Goal: Complete application form

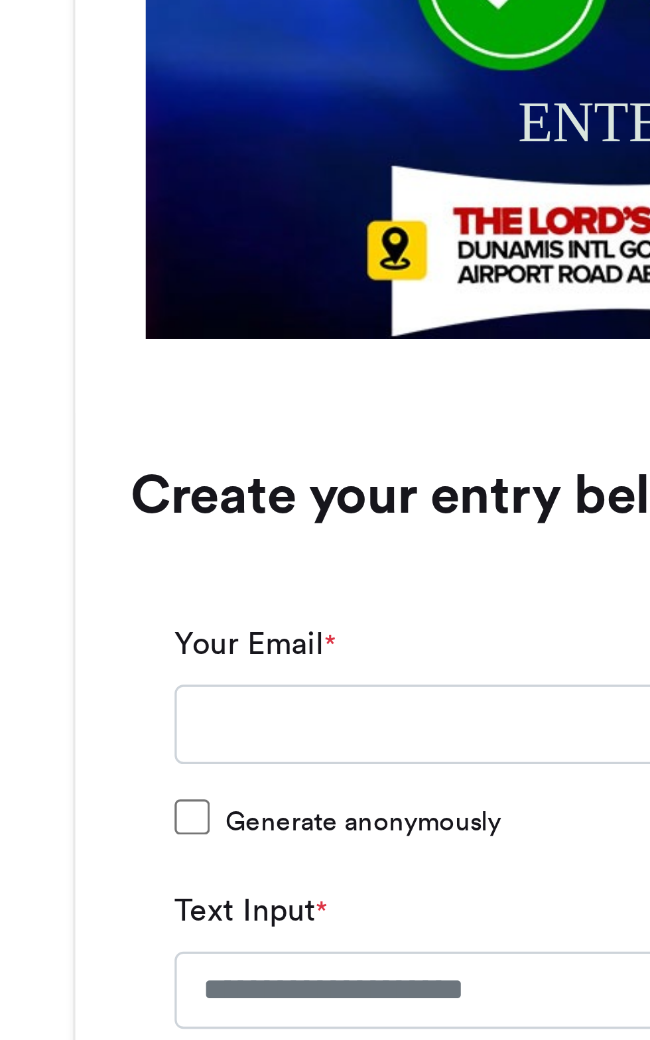
scroll to position [582, 0]
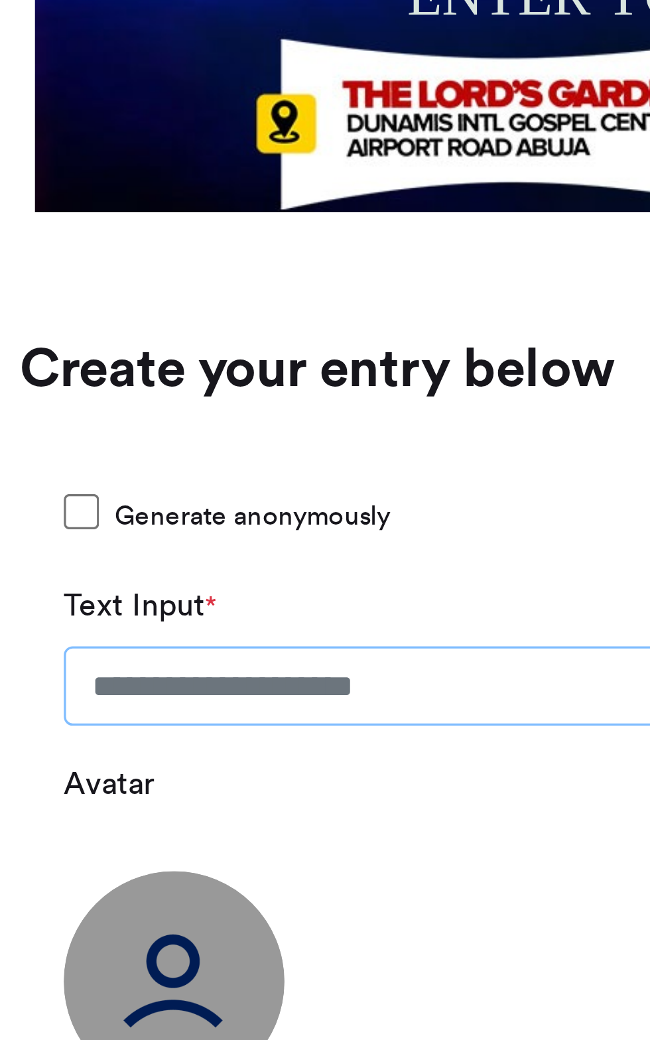
click at [247, 503] on input "Text Input *" at bounding box center [325, 503] width 397 height 24
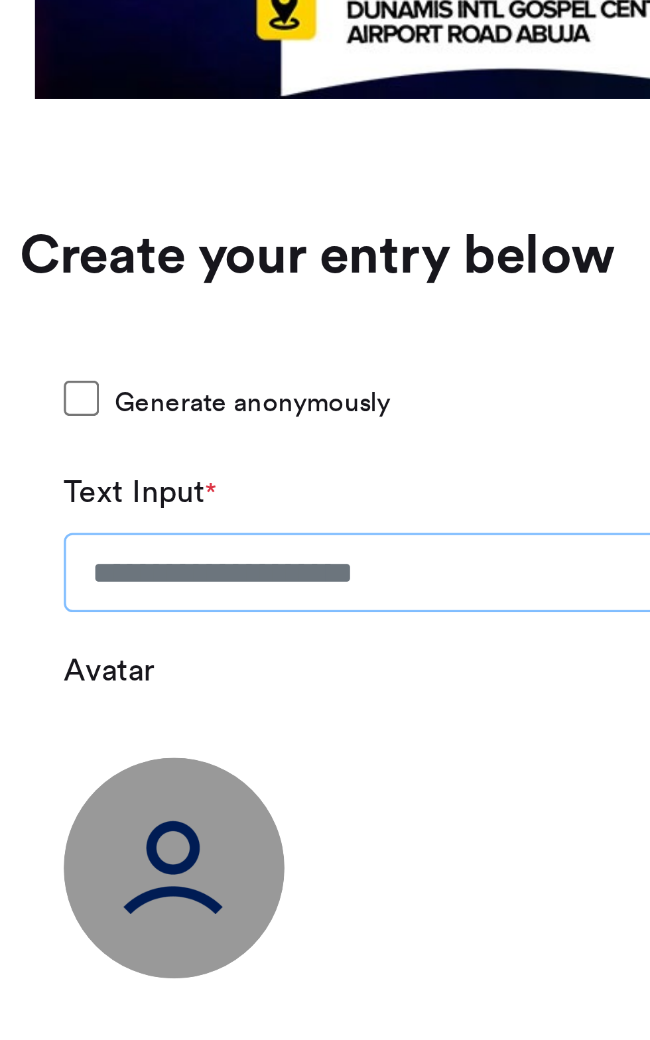
click at [176, 505] on input "Text Input *" at bounding box center [325, 503] width 397 height 24
click at [231, 501] on input "Text Input *" at bounding box center [325, 503] width 397 height 24
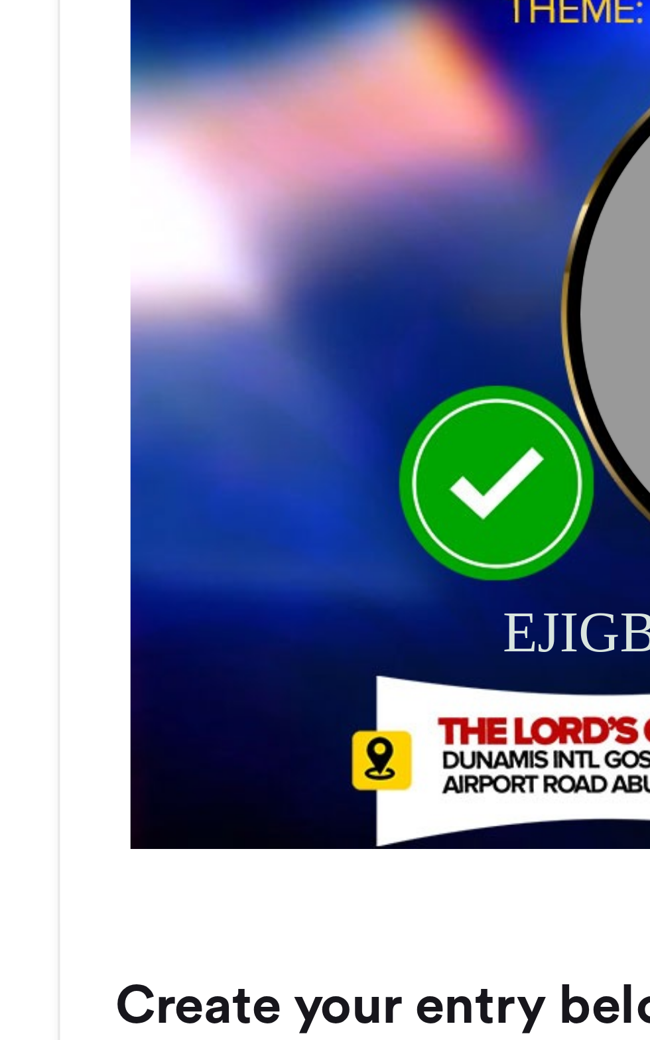
scroll to position [582, 0]
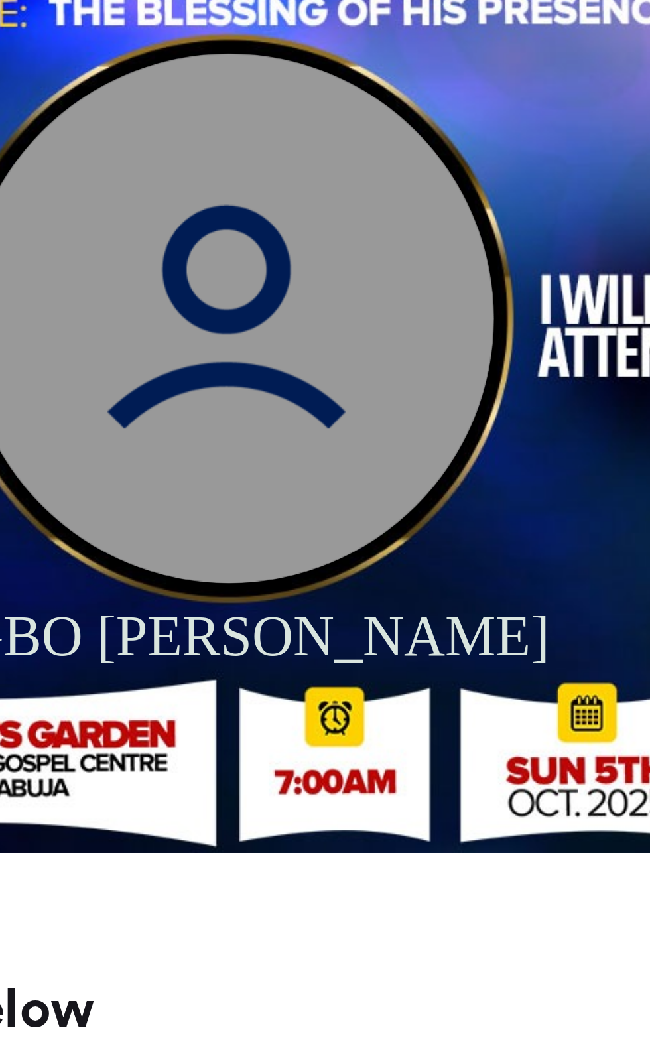
type input "**********"
click at [322, 222] on img at bounding box center [332, 200] width 159 height 159
click at [321, 198] on img at bounding box center [332, 200] width 159 height 159
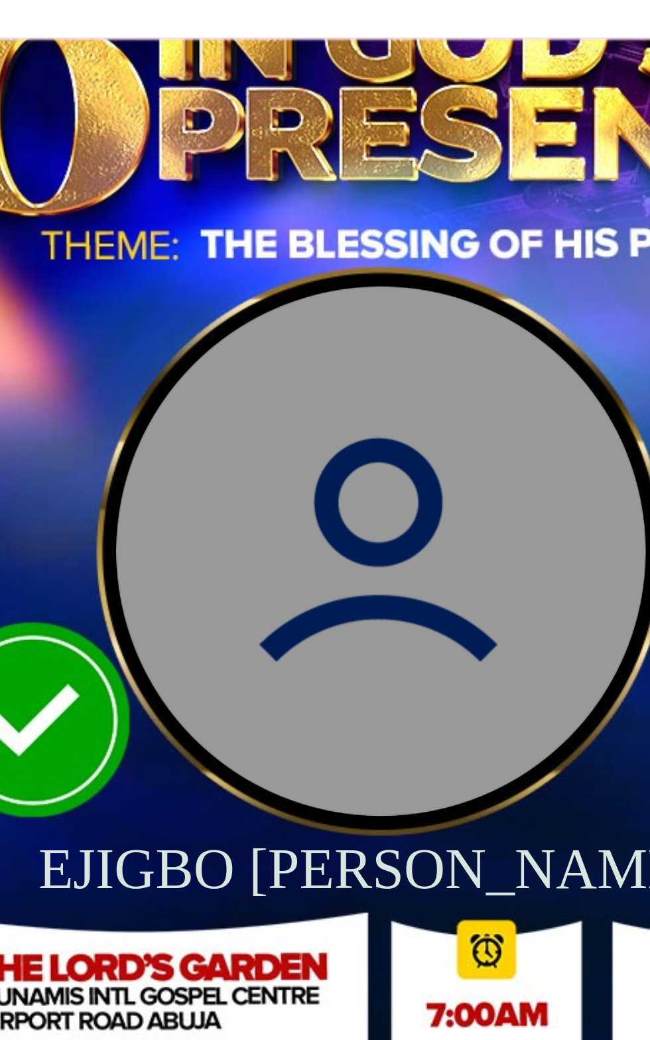
scroll to position [582, 0]
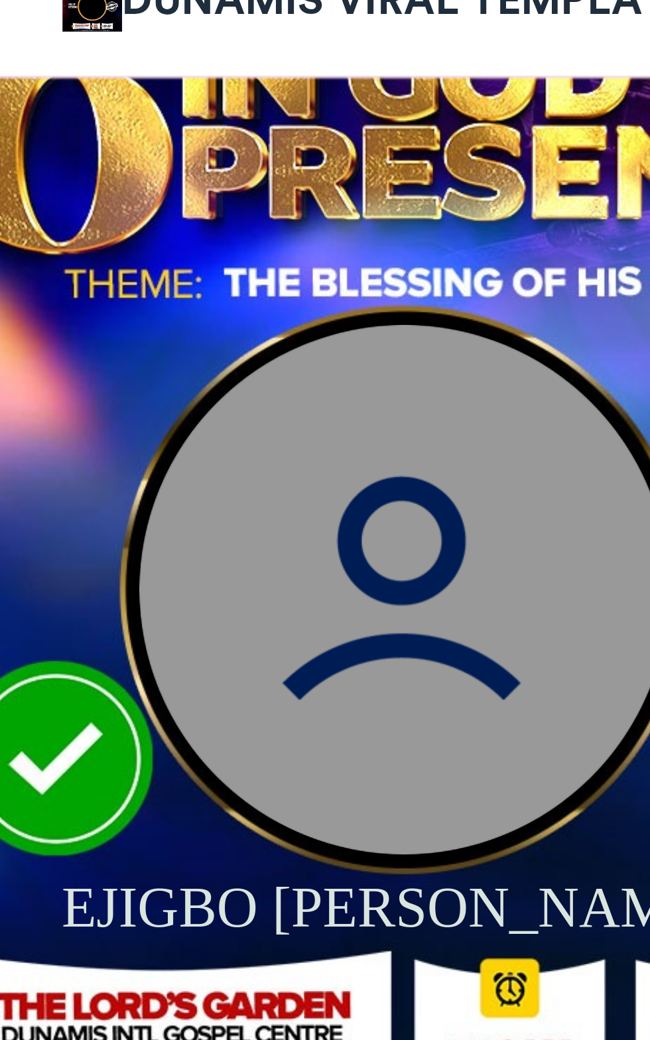
click at [353, 187] on img at bounding box center [332, 199] width 159 height 159
click at [352, 202] on img at bounding box center [332, 199] width 159 height 159
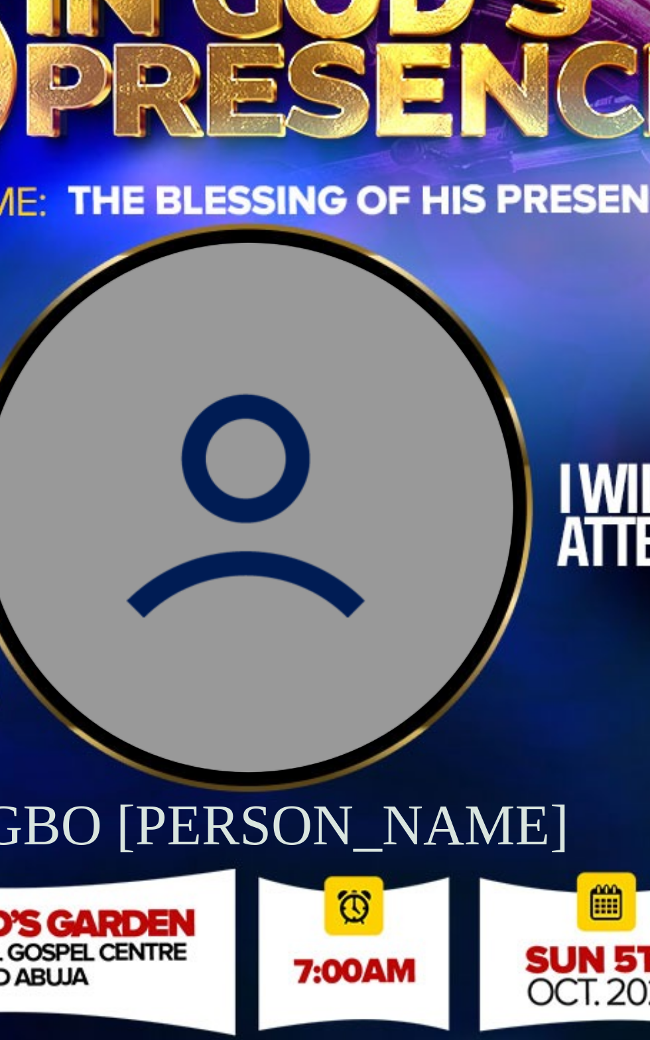
click at [334, 222] on img at bounding box center [332, 199] width 159 height 159
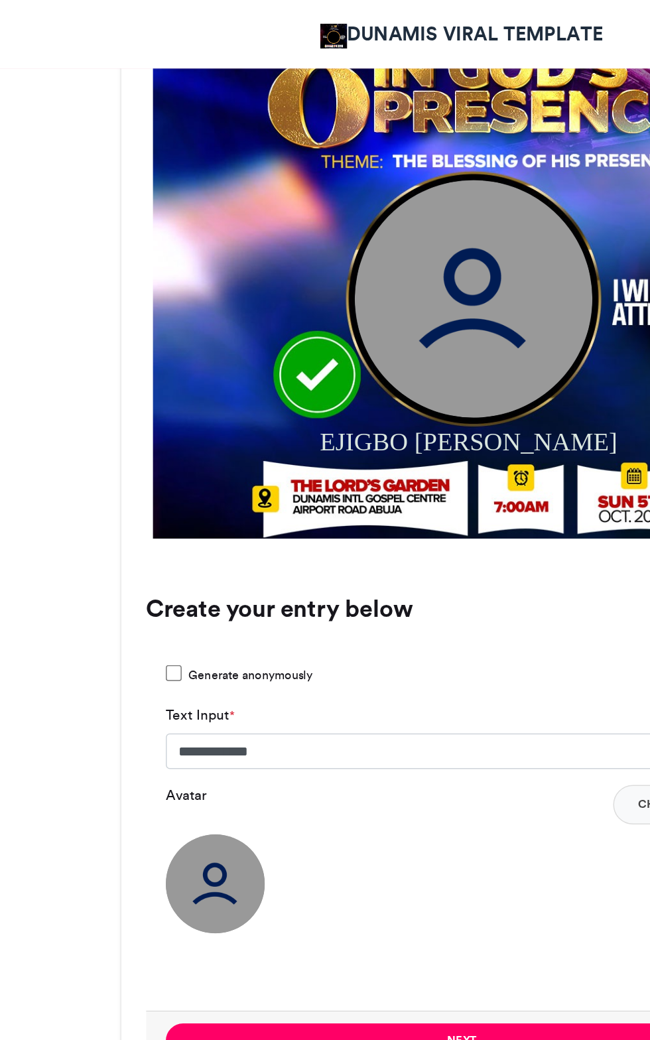
click at [294, 204] on img at bounding box center [332, 199] width 159 height 159
